Goal: Task Accomplishment & Management: Manage account settings

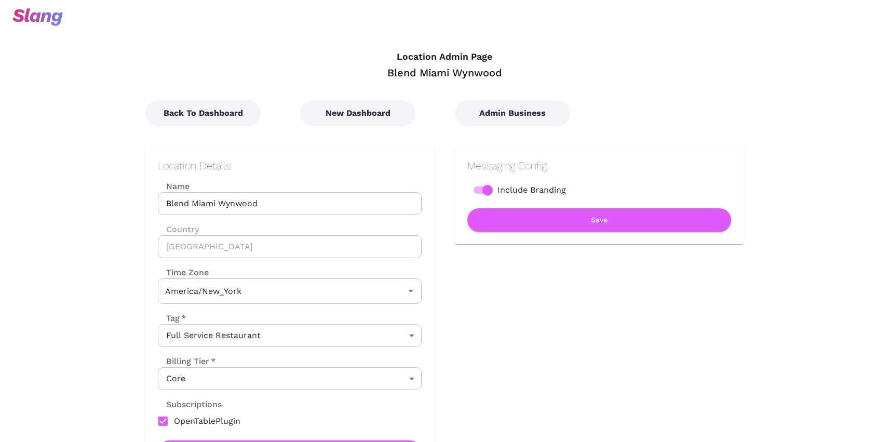
type input "Eastern Time"
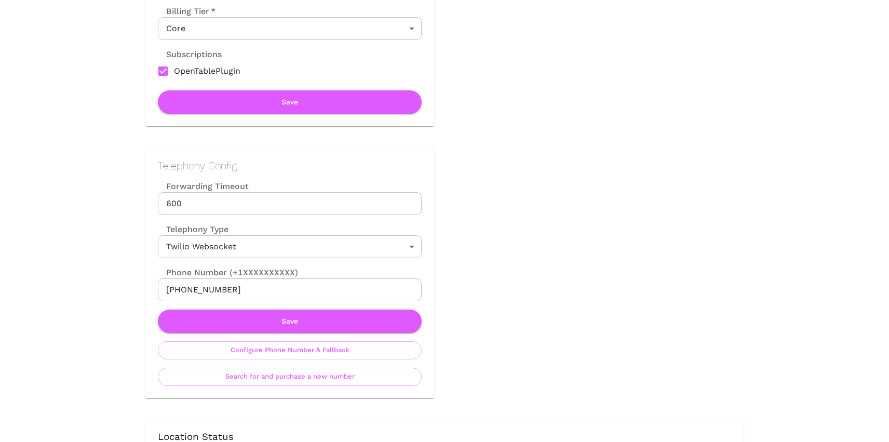
scroll to position [353, 0]
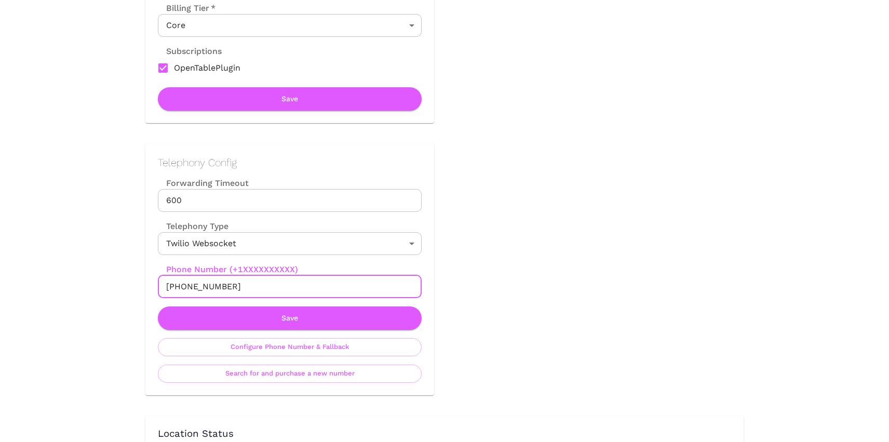
drag, startPoint x: 178, startPoint y: 286, endPoint x: 252, endPoint y: 283, distance: 73.8
click at [252, 284] on input "+13057091718" at bounding box center [290, 286] width 264 height 23
paste input "813-488-0946"
click at [194, 287] on input "+1813-488-0946" at bounding box center [290, 286] width 264 height 23
click at [212, 283] on input "+1813488-0946" at bounding box center [290, 286] width 264 height 23
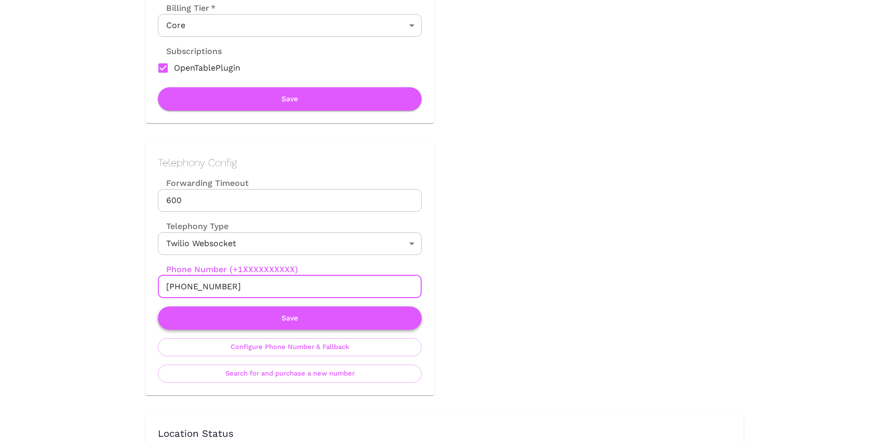
type input "+18134880946"
click at [277, 317] on button "Save" at bounding box center [290, 317] width 264 height 23
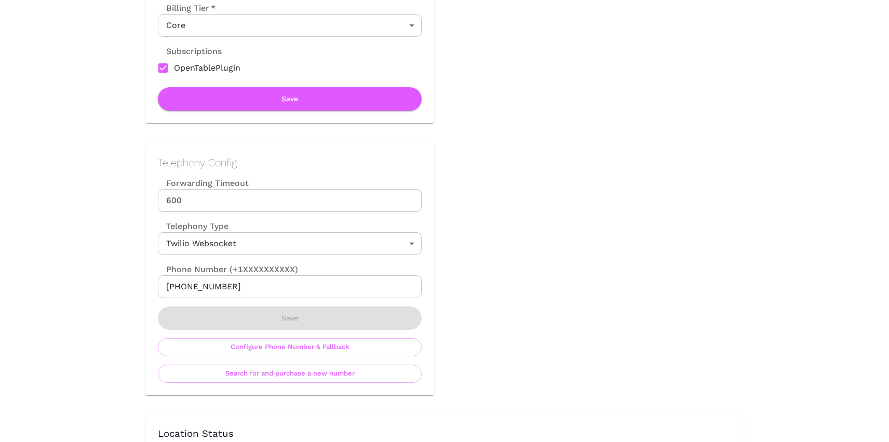
scroll to position [0, 0]
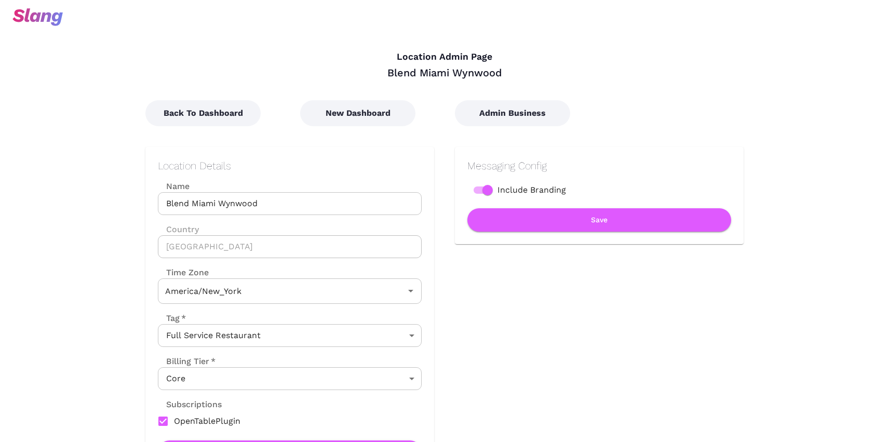
type input "Eastern Time"
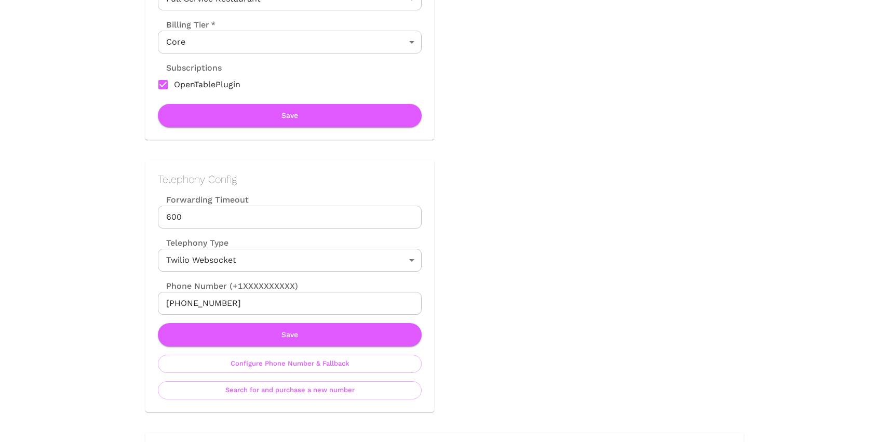
scroll to position [363, 0]
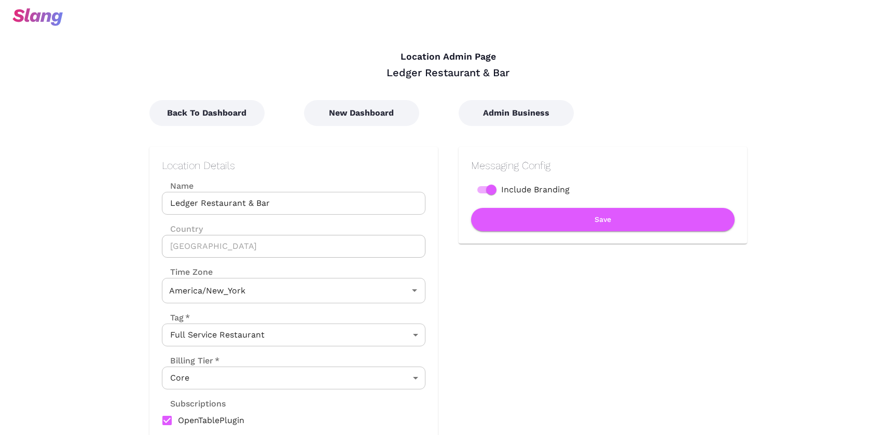
type input "Eastern Time"
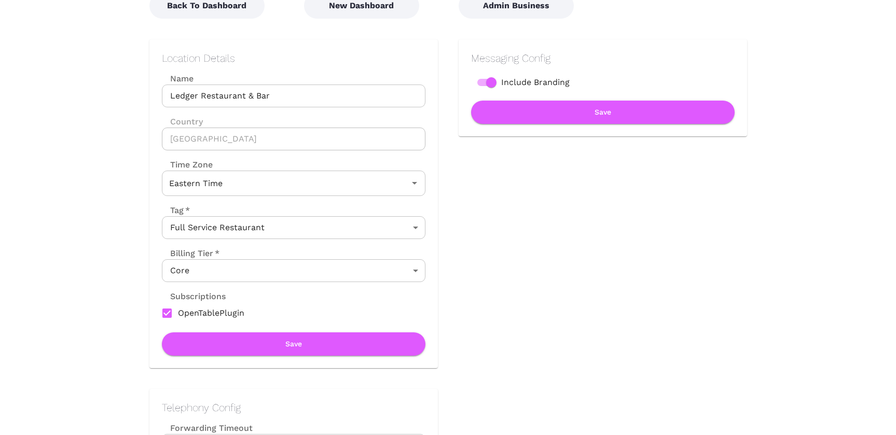
scroll to position [221, 0]
